Goal: Navigation & Orientation: Find specific page/section

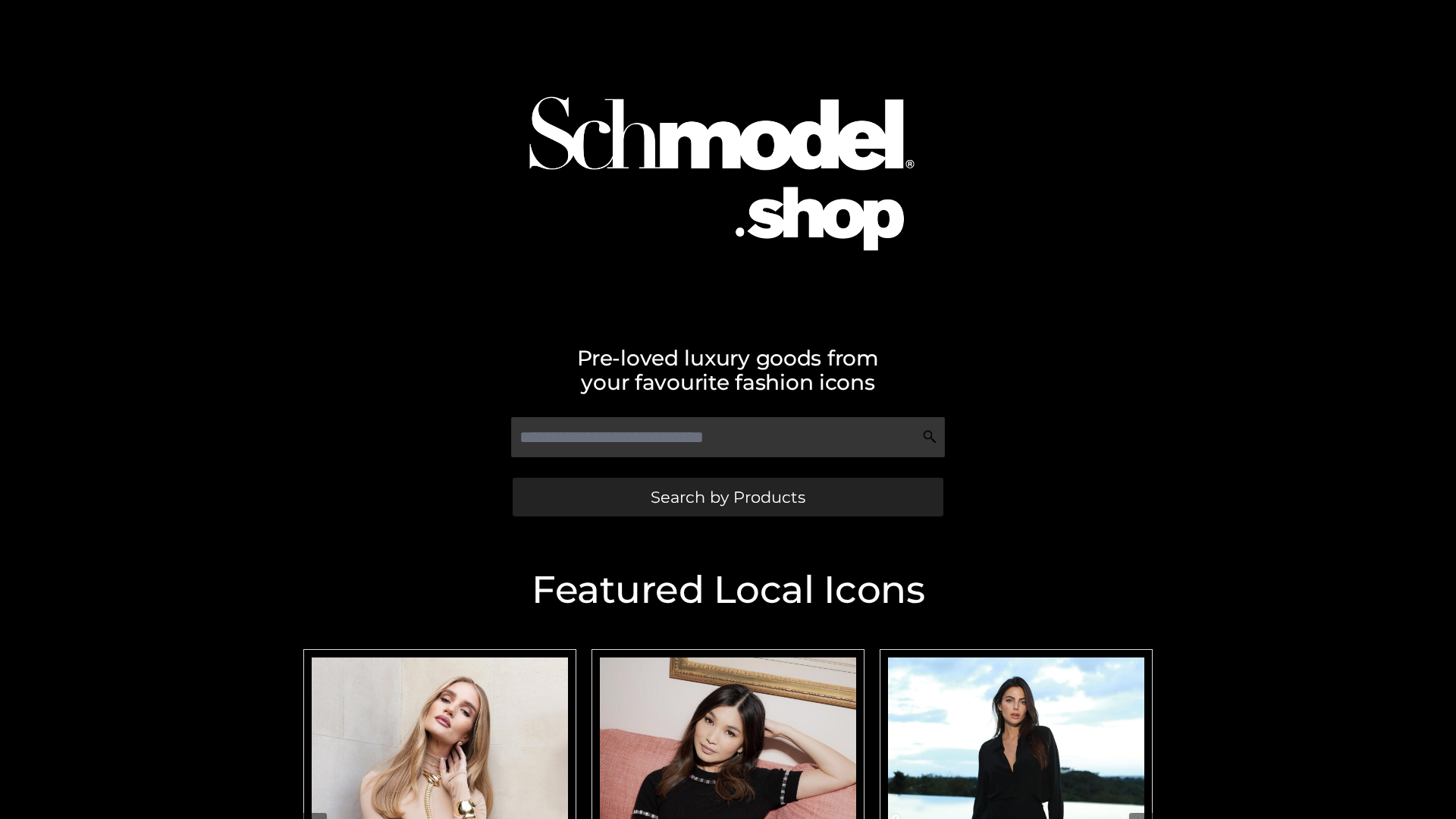
click at [728, 497] on span "Search by Products" at bounding box center [728, 497] width 155 height 16
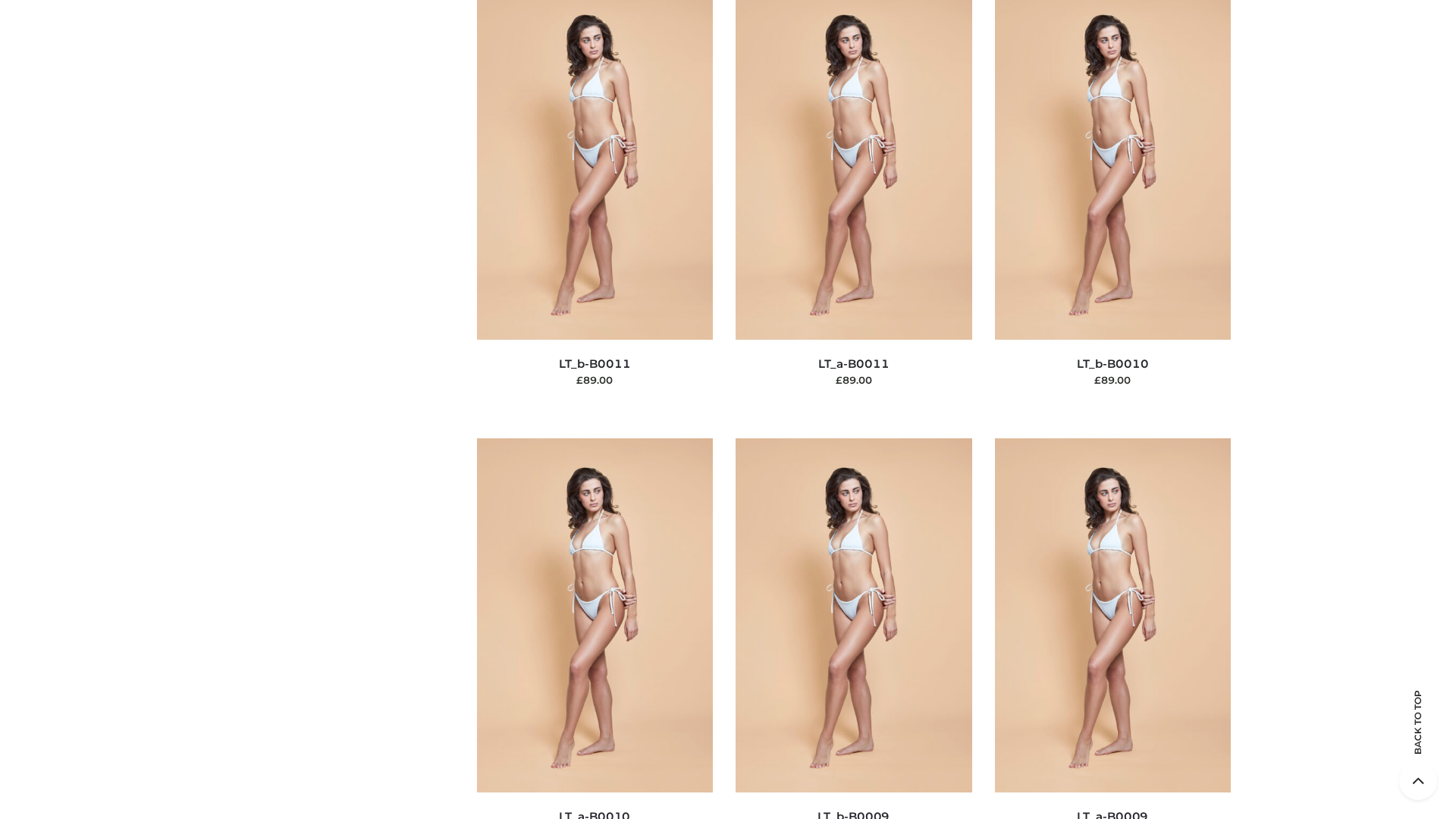
scroll to position [6814, 0]
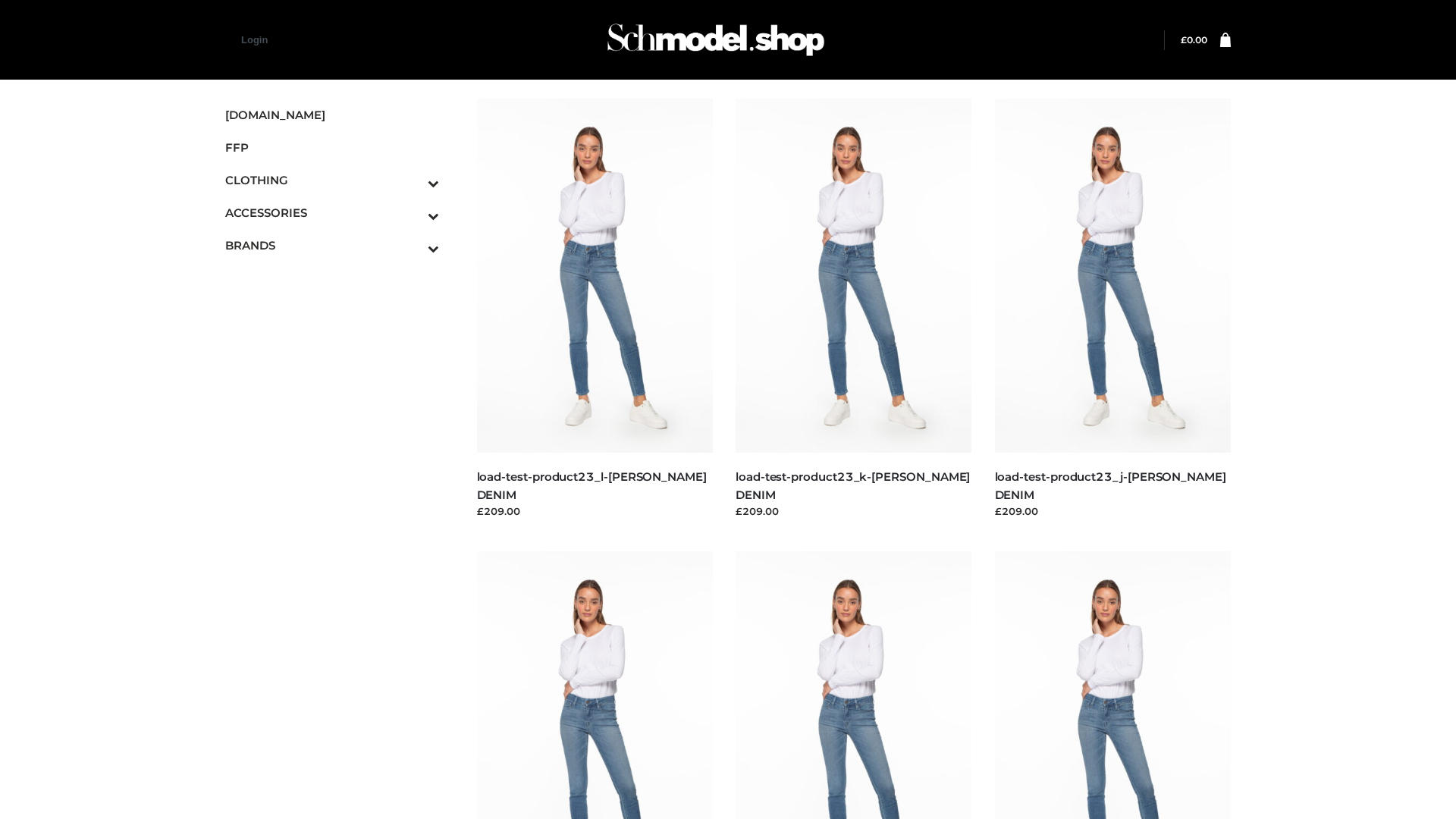
scroll to position [1331, 0]
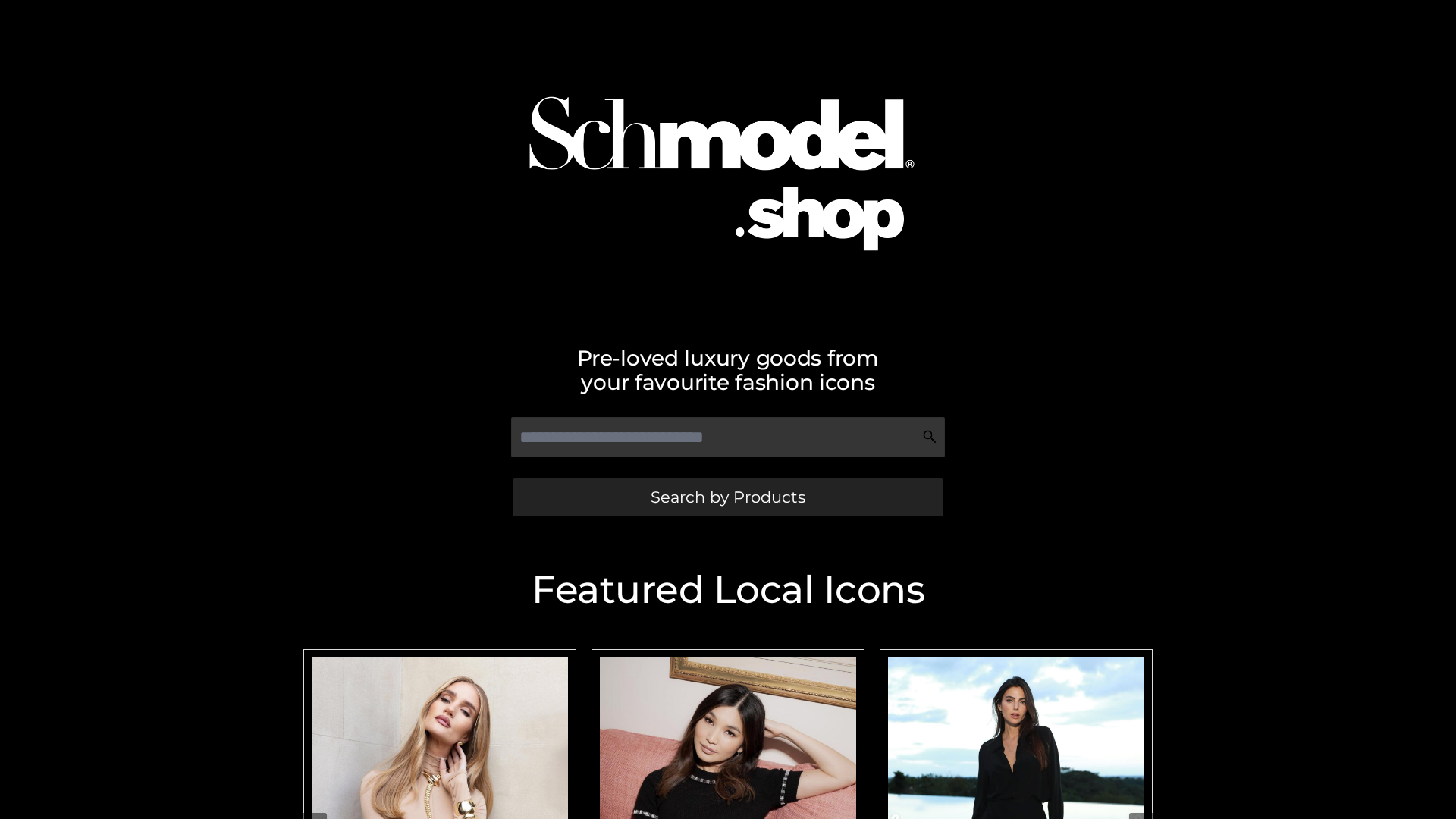
click at [728, 497] on span "Search by Products" at bounding box center [728, 497] width 155 height 16
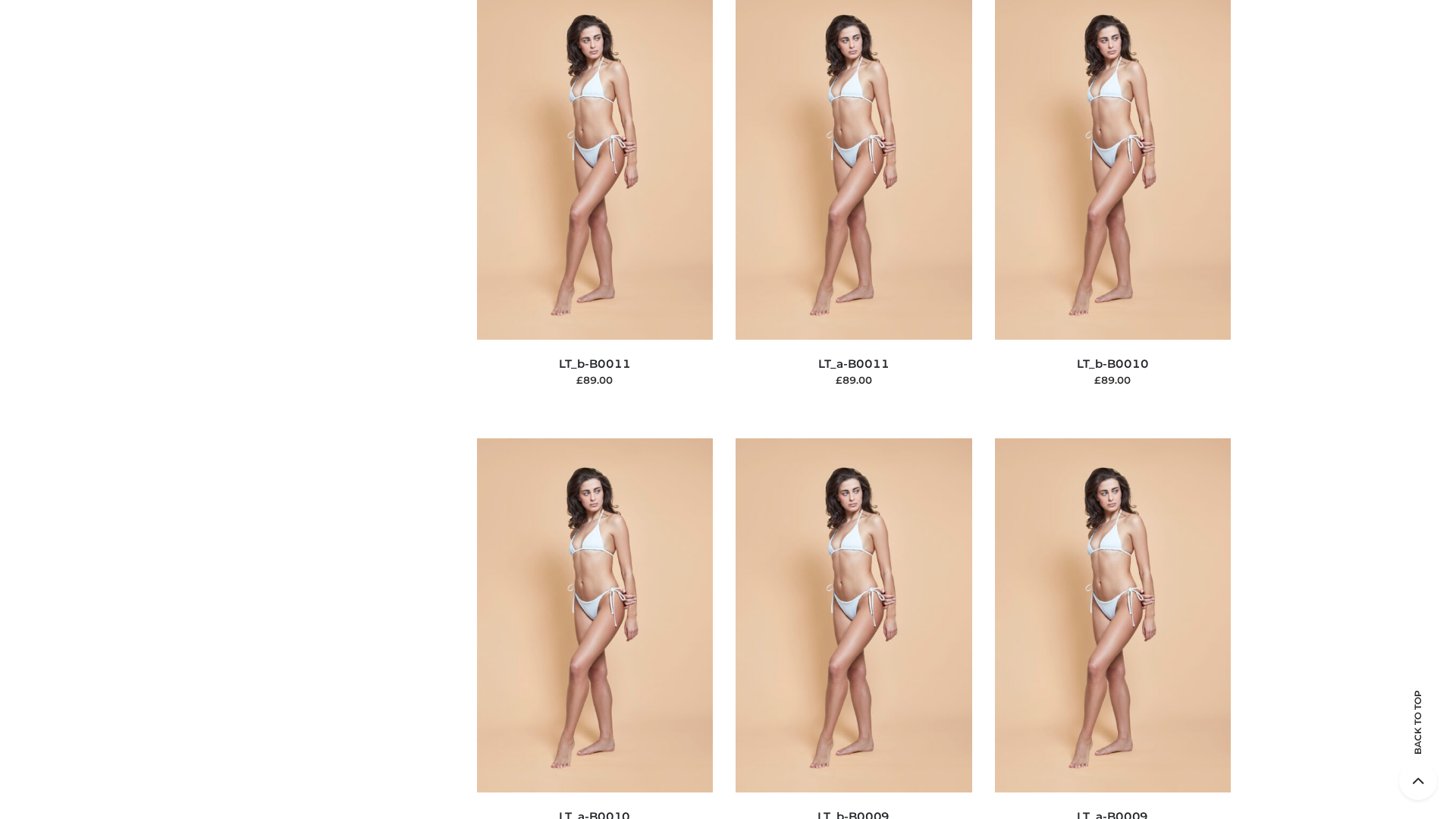
scroll to position [6814, 0]
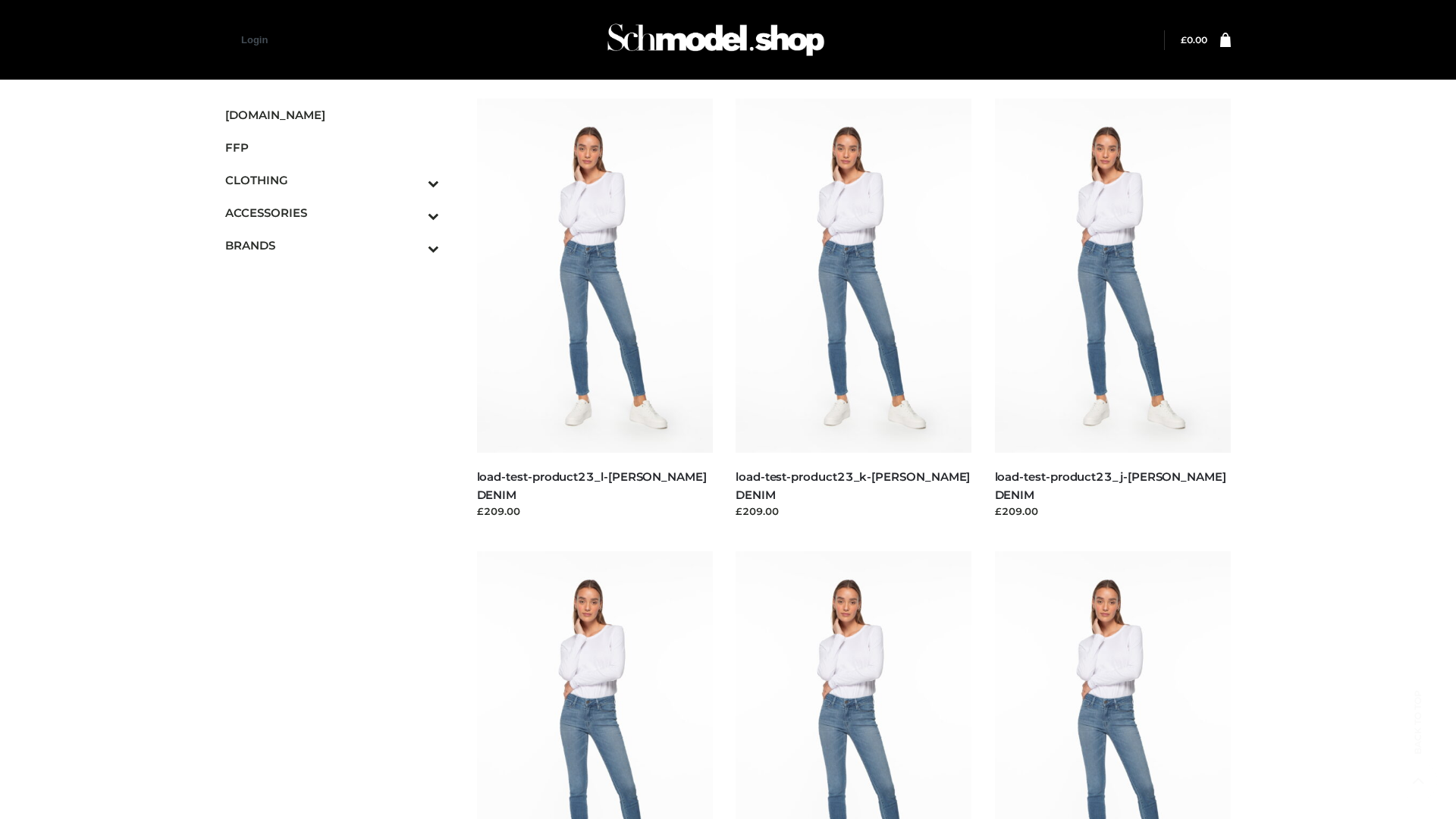
scroll to position [1331, 0]
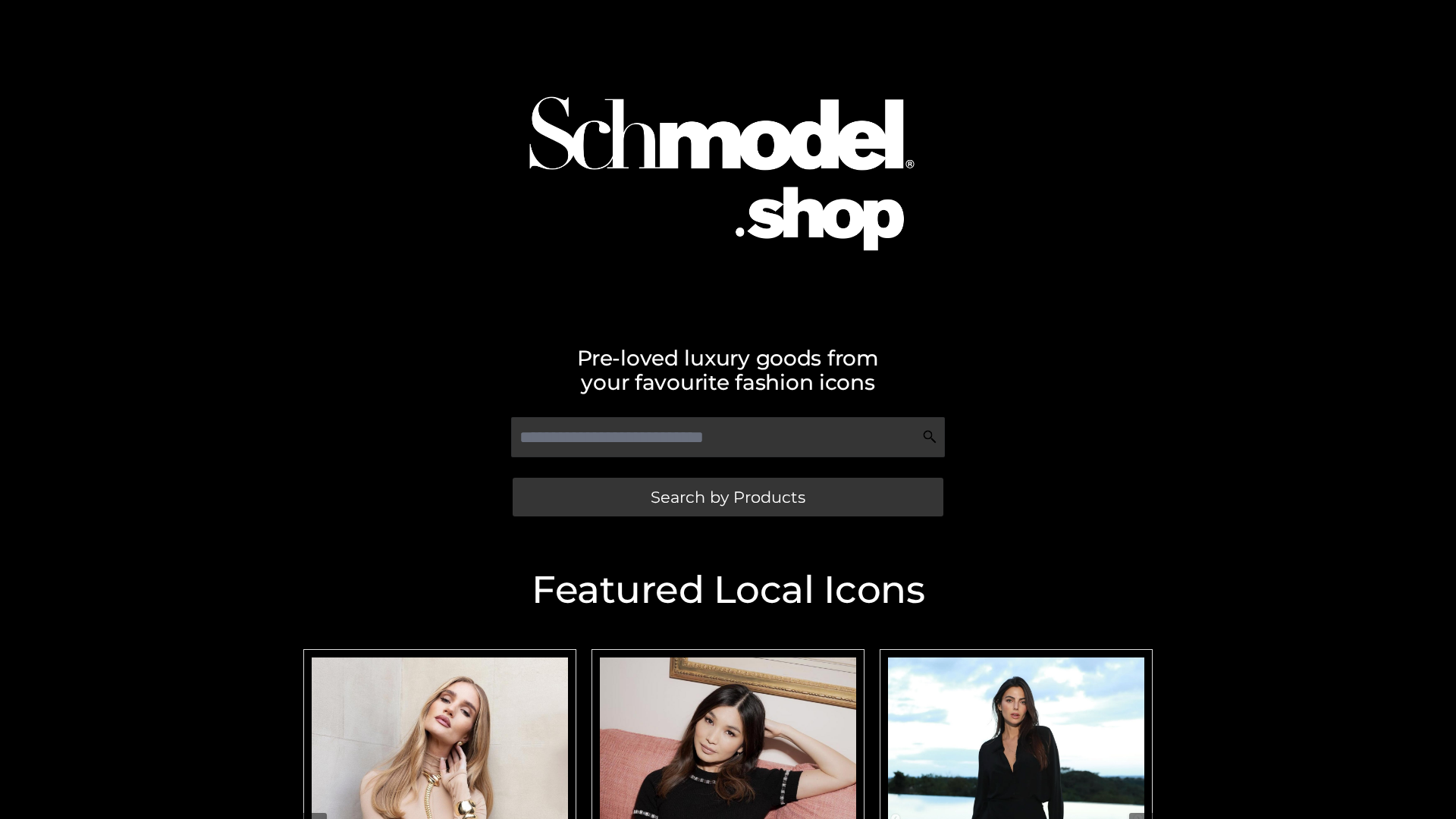
click at [728, 497] on span "Search by Products" at bounding box center [728, 497] width 155 height 16
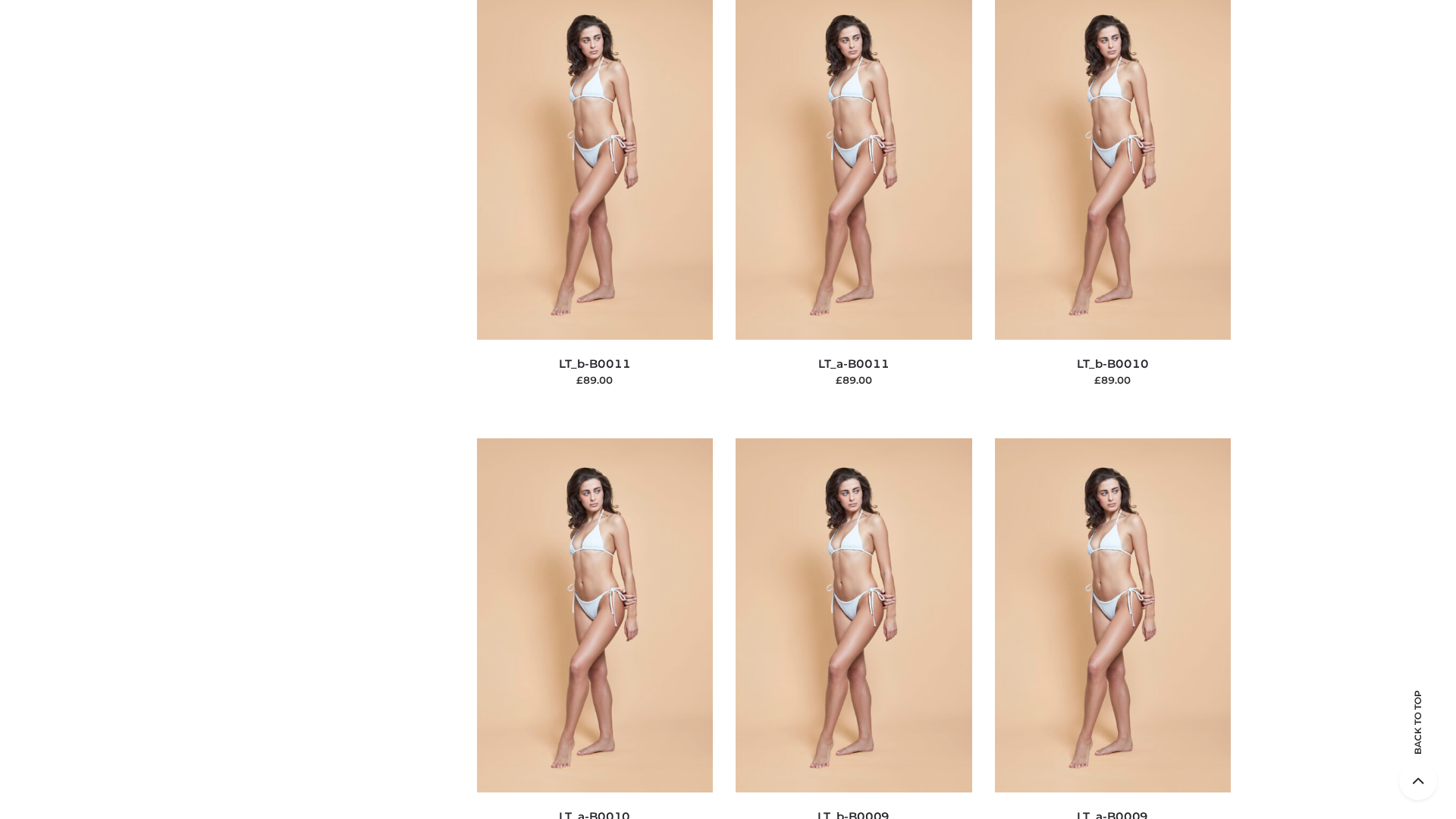
scroll to position [6814, 0]
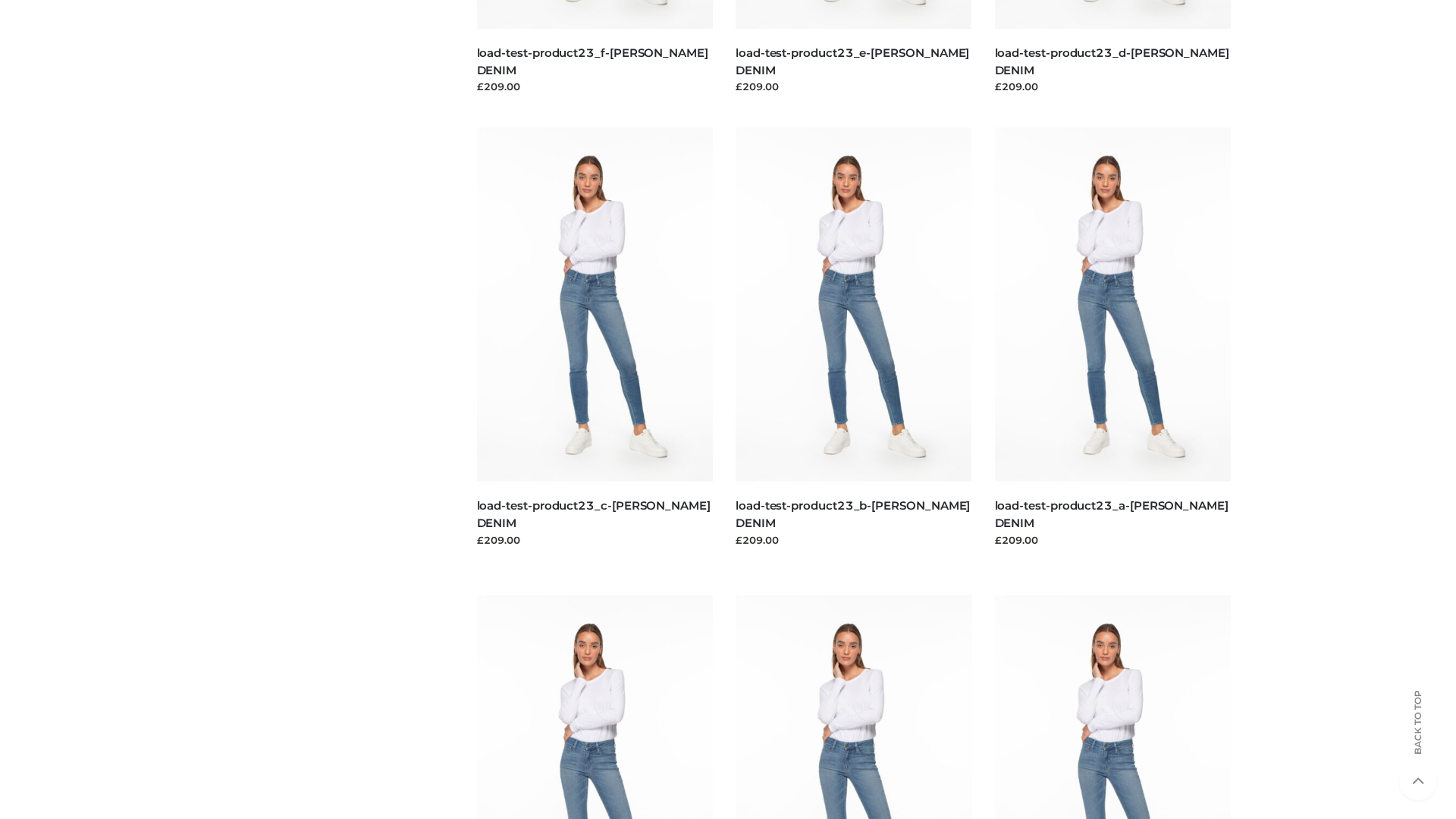
scroll to position [1331, 0]
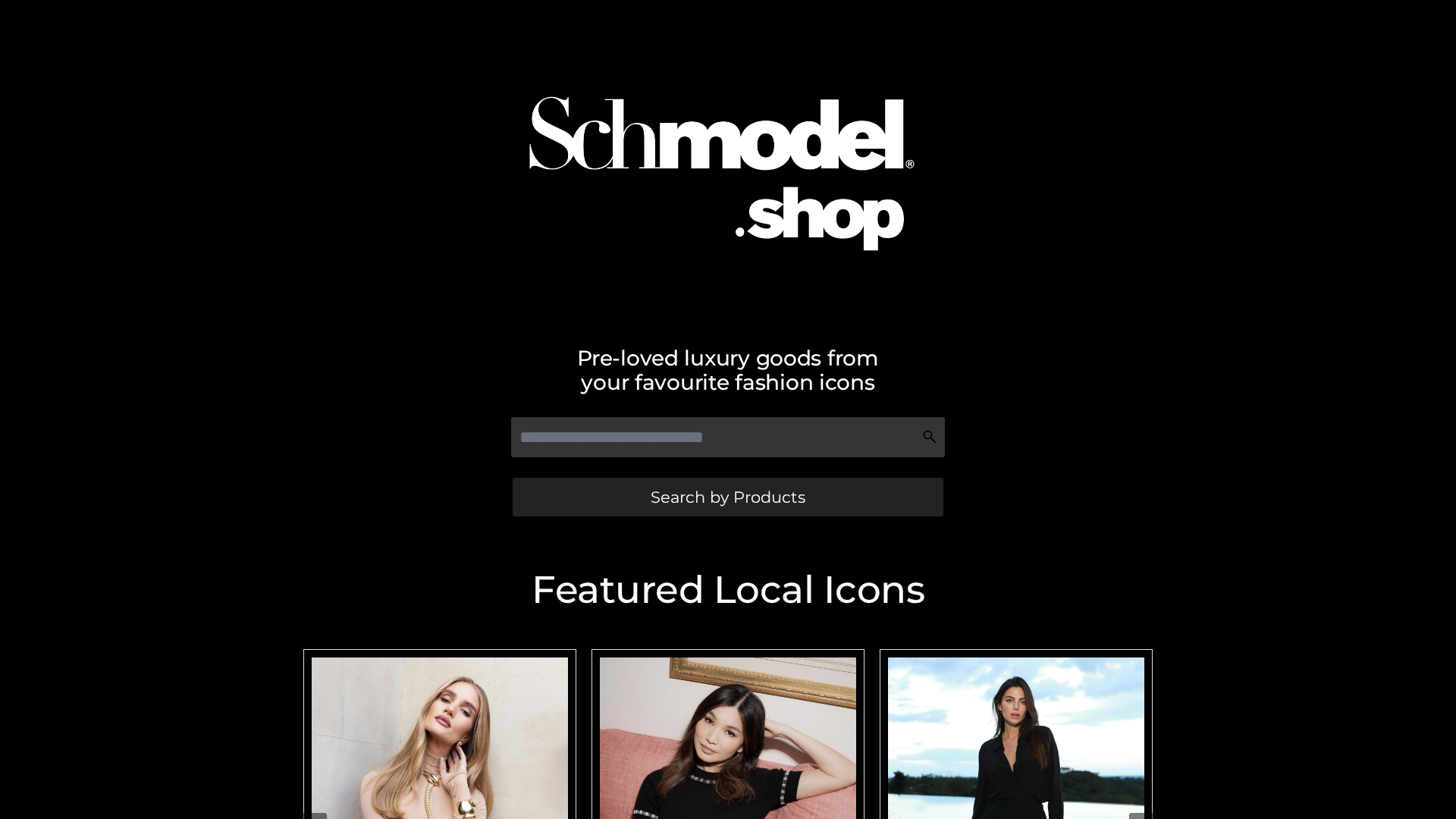
click at [728, 497] on span "Search by Products" at bounding box center [728, 497] width 155 height 16
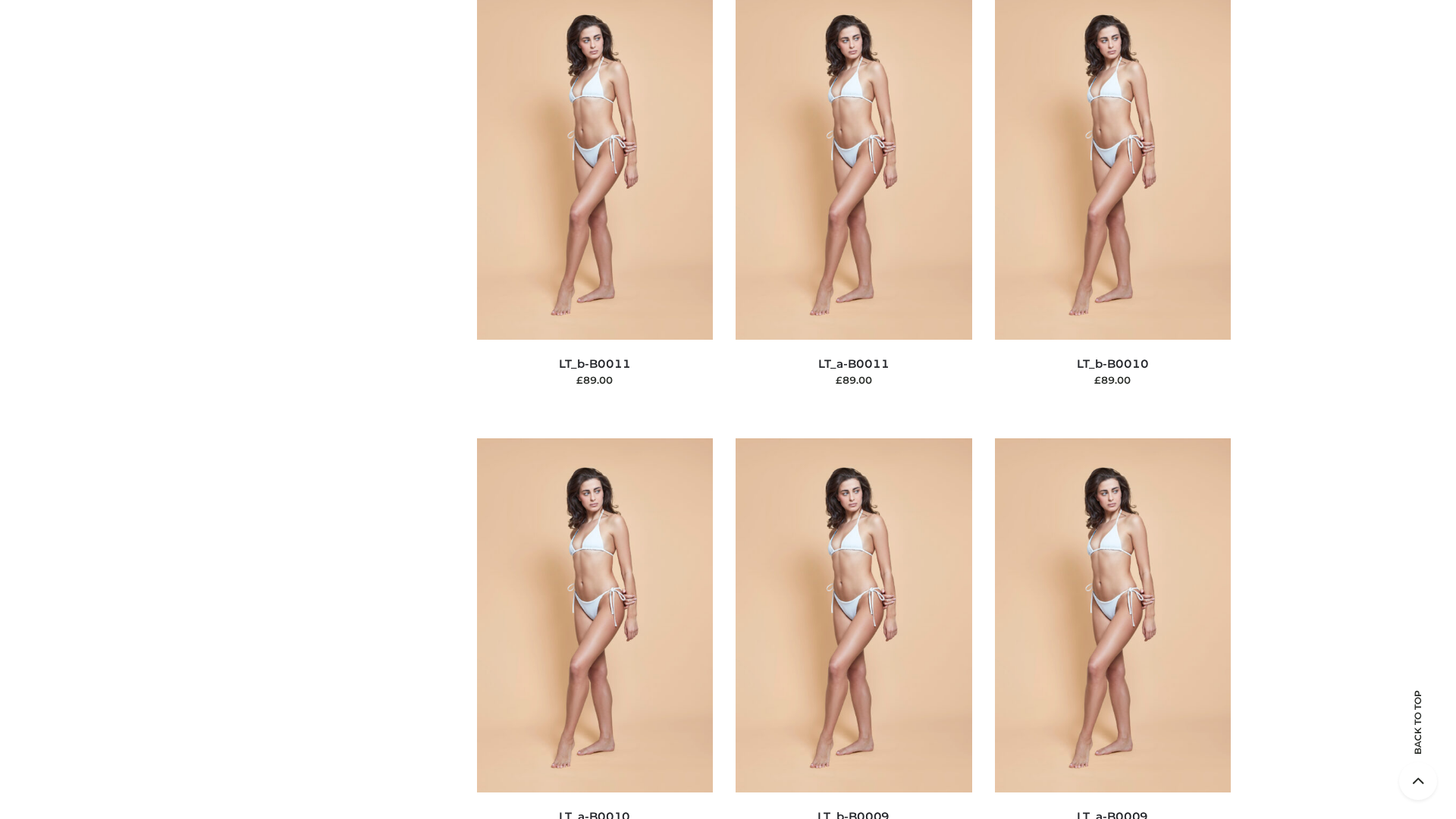
scroll to position [6814, 0]
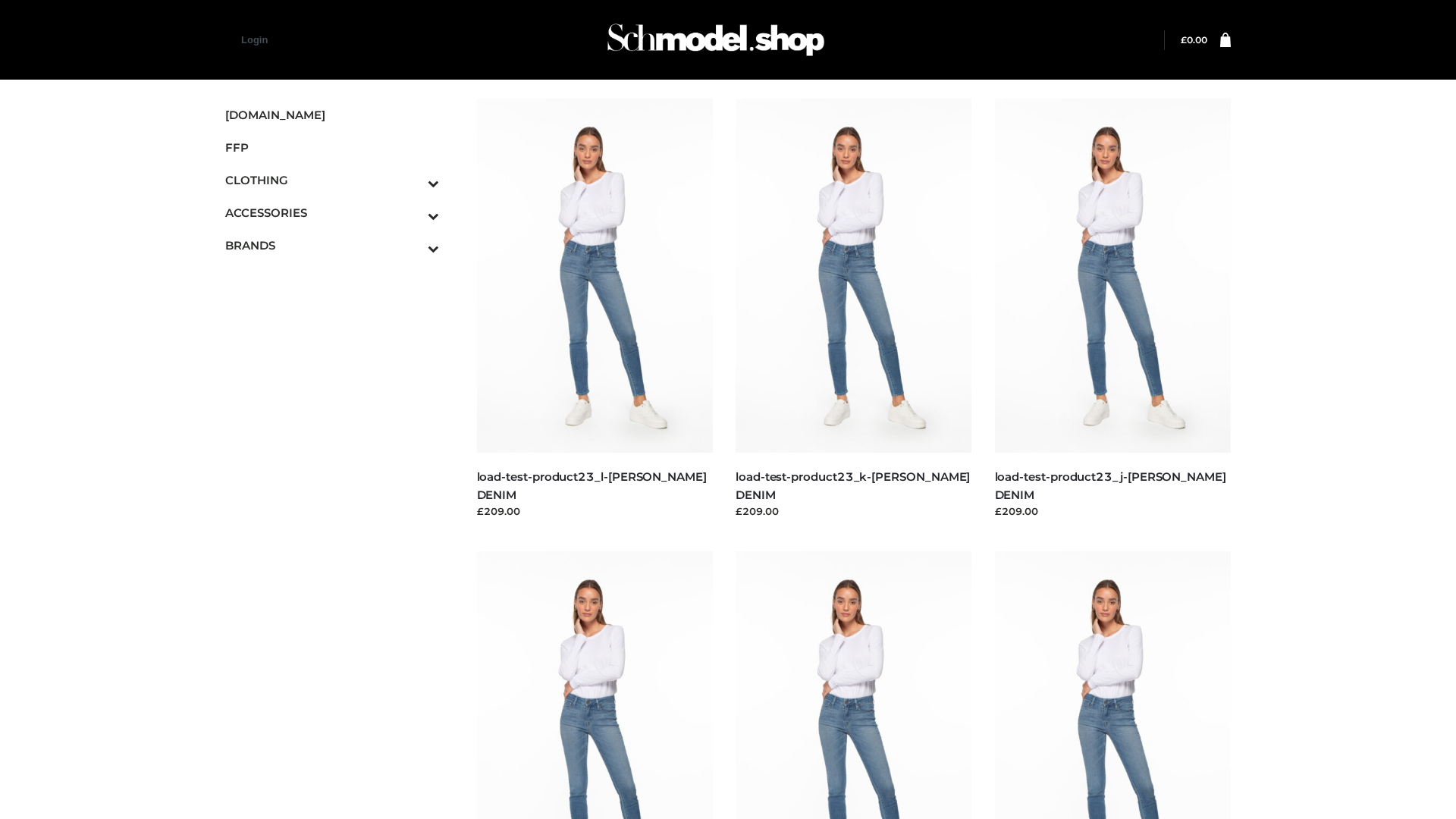
scroll to position [1331, 0]
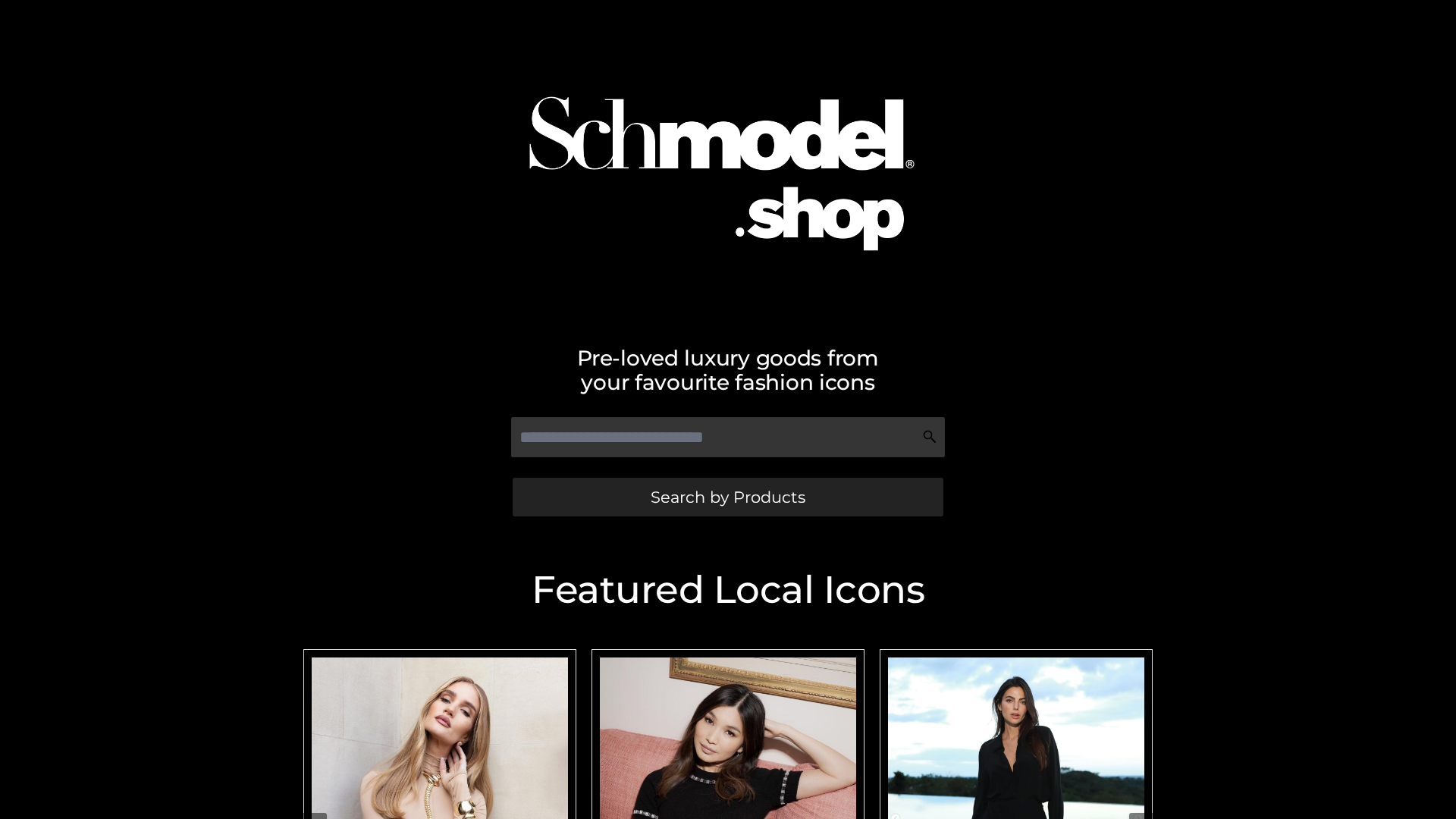
click at [728, 497] on span "Search by Products" at bounding box center [728, 497] width 155 height 16
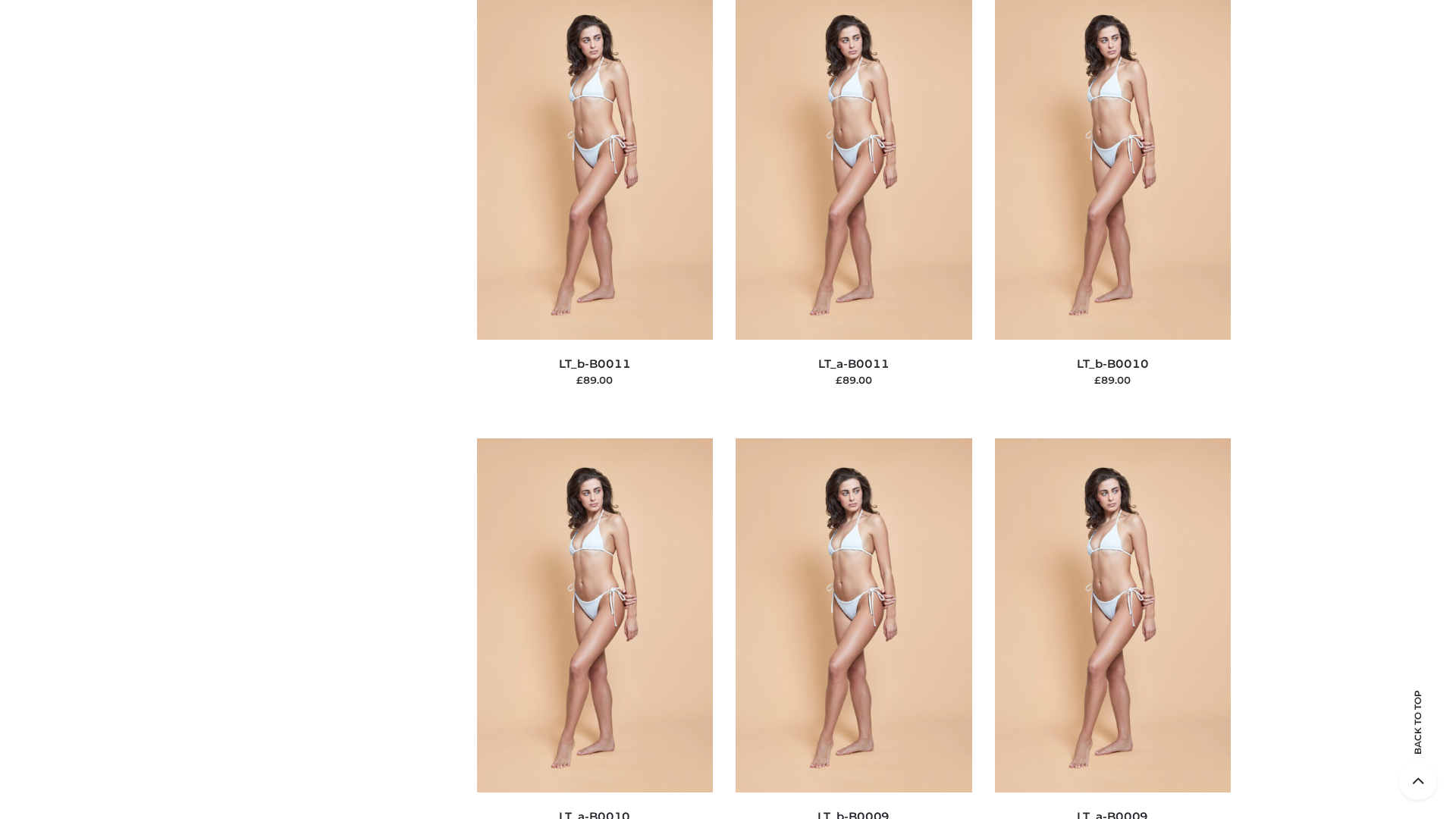
scroll to position [6814, 0]
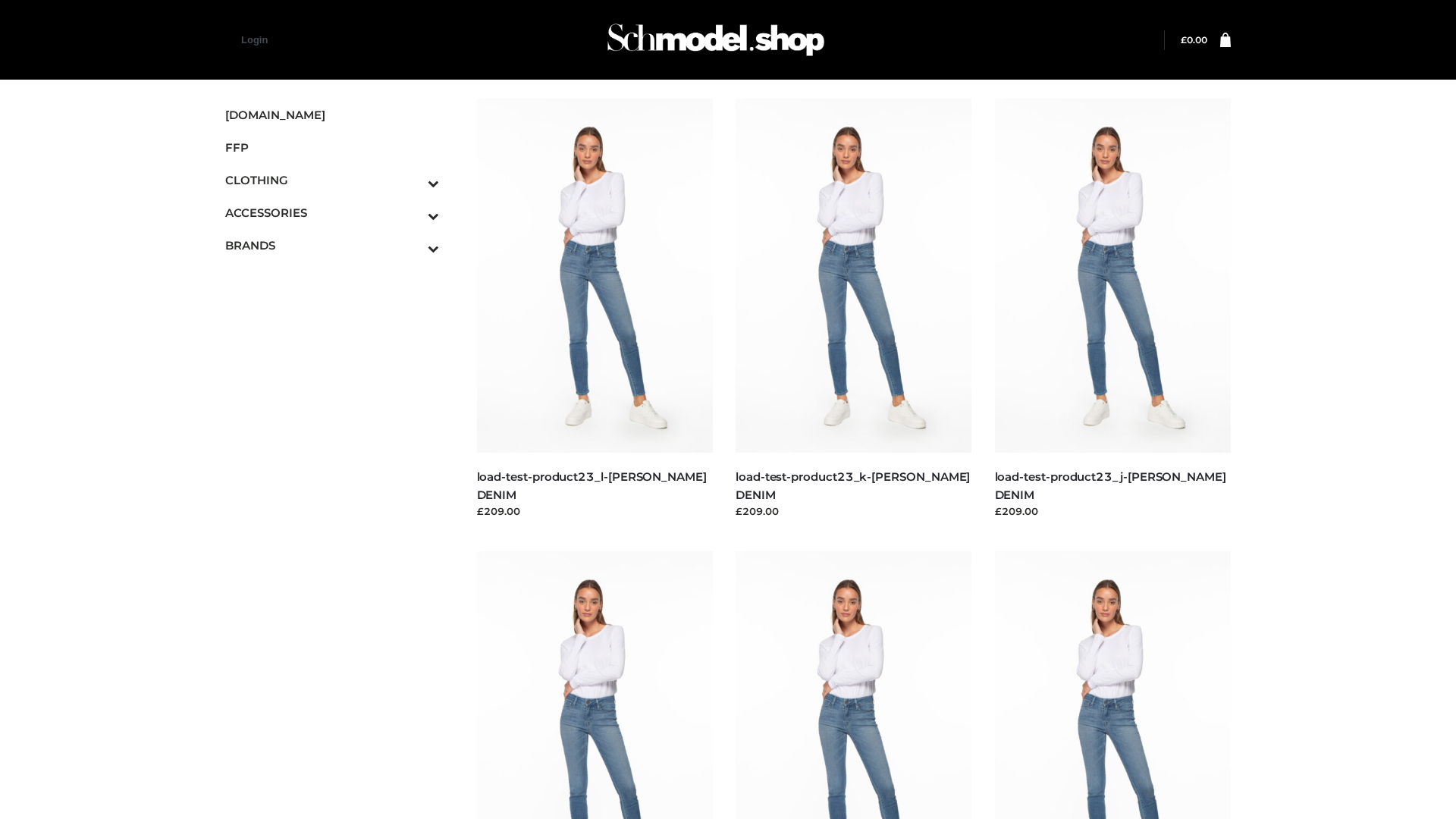
scroll to position [1331, 0]
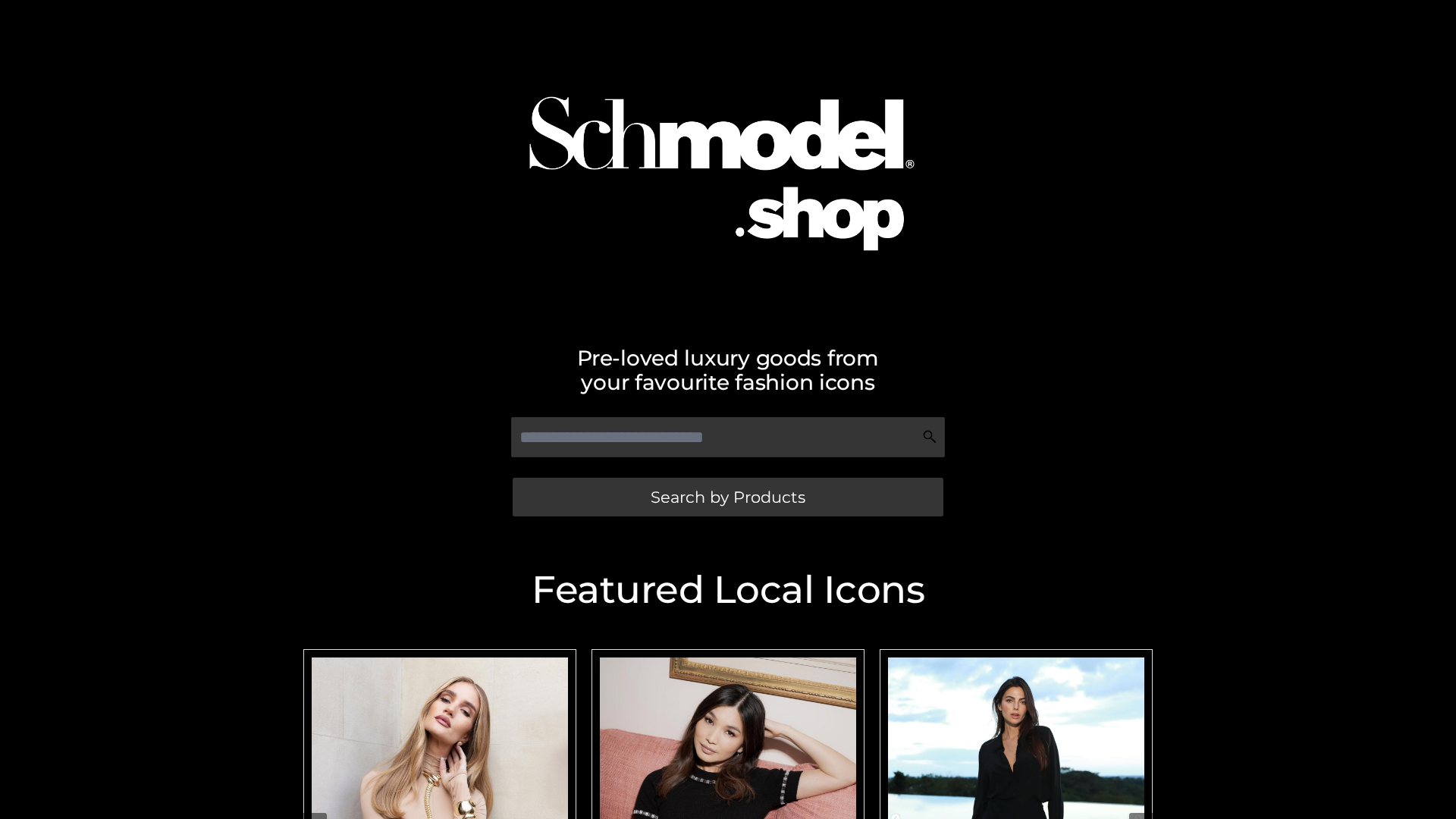
click at [728, 497] on span "Search by Products" at bounding box center [728, 497] width 155 height 16
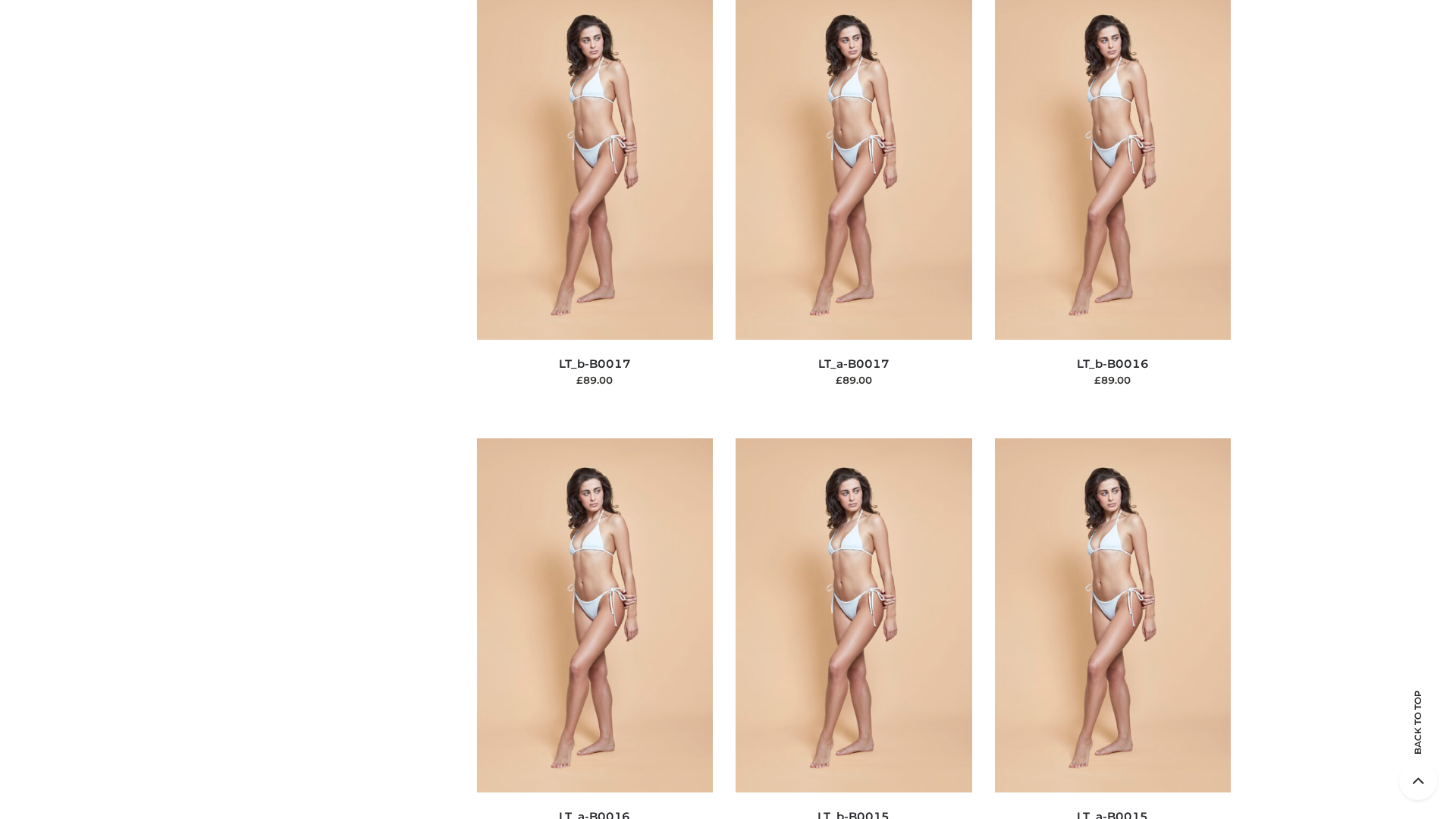
scroll to position [4987, 0]
